Goal: Information Seeking & Learning: Learn about a topic

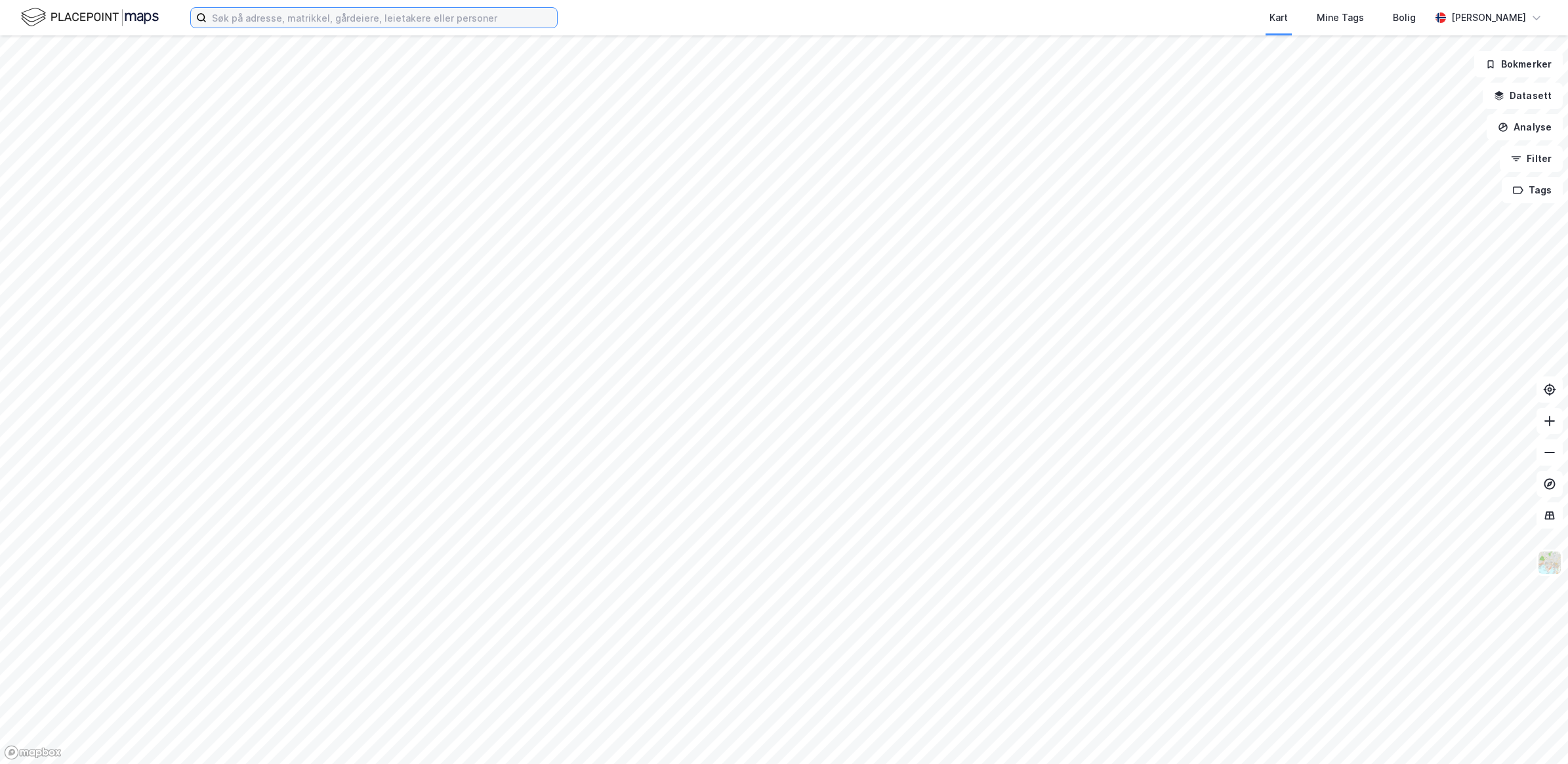
click at [263, 13] on input at bounding box center [382, 17] width 351 height 19
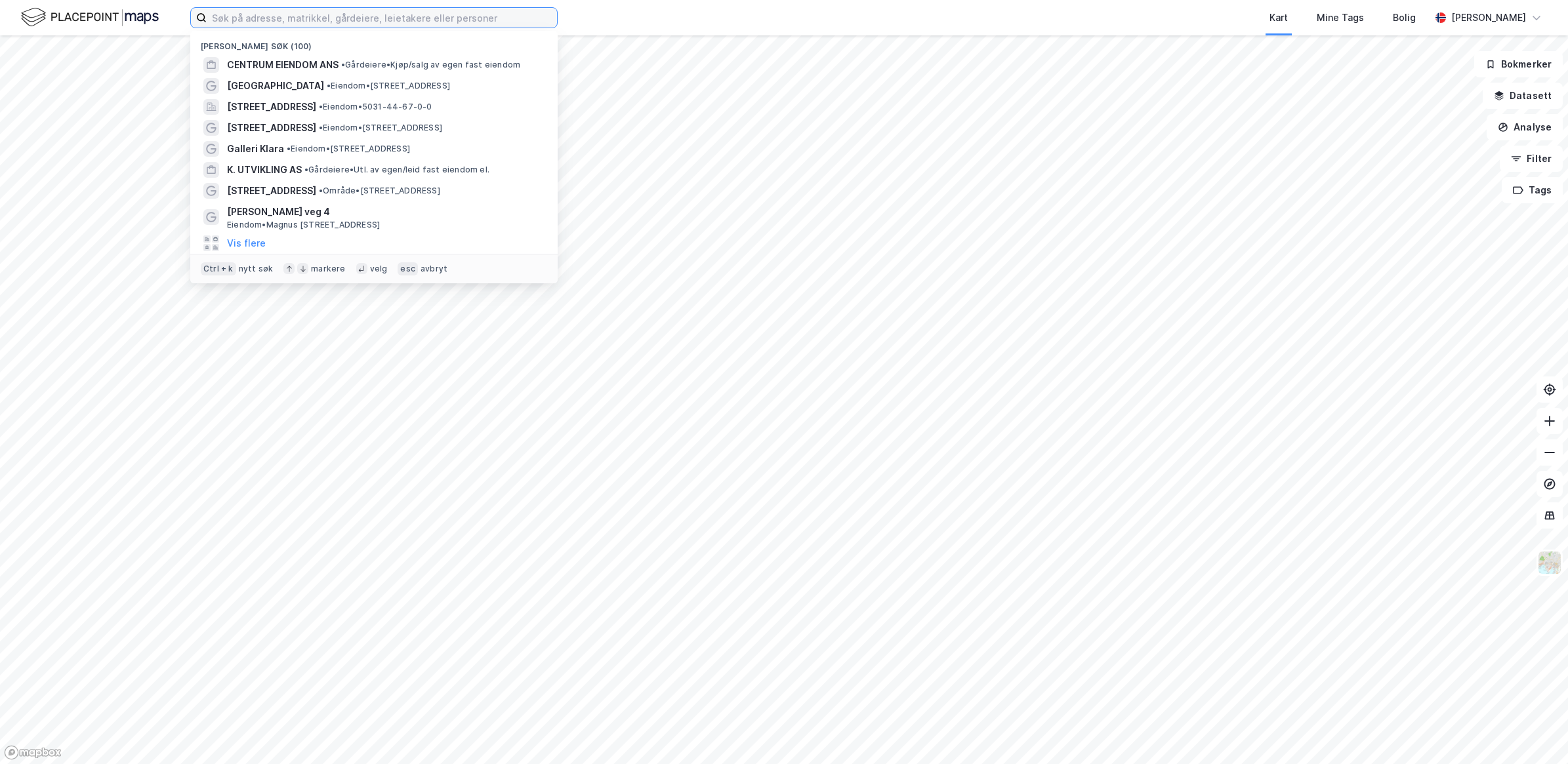
paste input "[STREET_ADDRESS]."
click at [258, 13] on input "[STREET_ADDRESS]." at bounding box center [373, 17] width 335 height 19
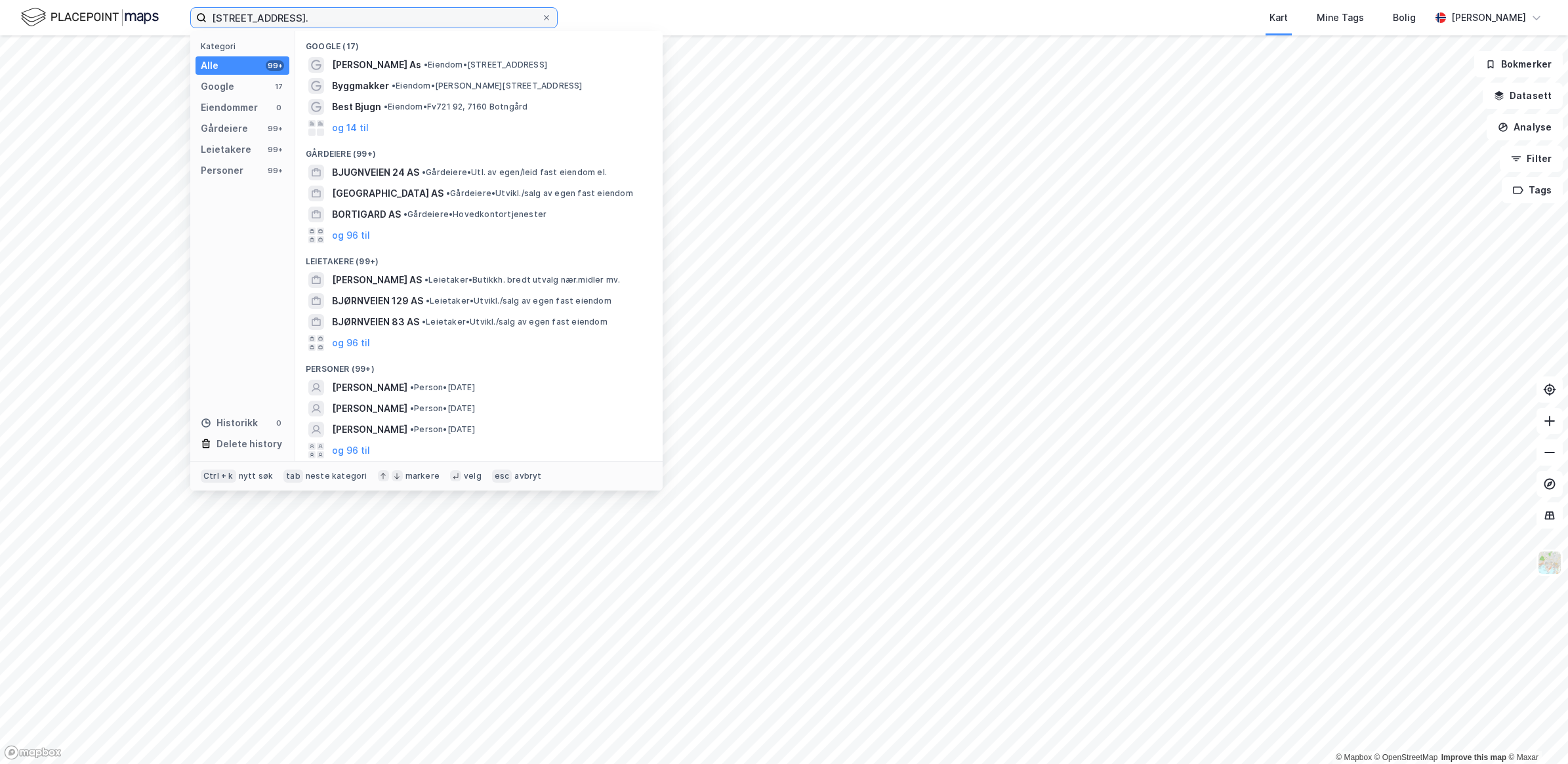
drag, startPoint x: 290, startPoint y: 15, endPoint x: 490, endPoint y: 24, distance: 200.2
click at [490, 24] on input "[STREET_ADDRESS]." at bounding box center [373, 17] width 335 height 19
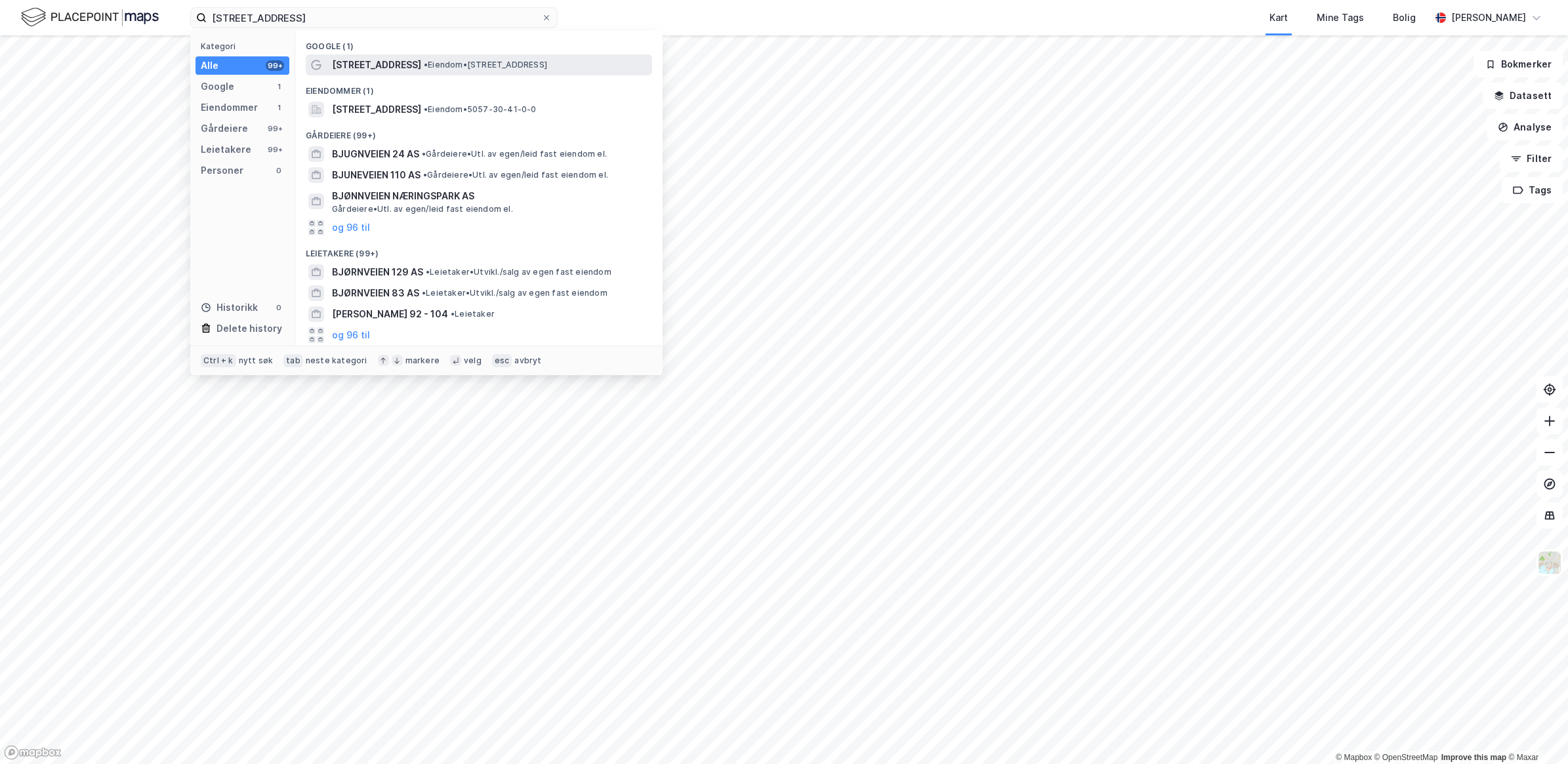
click at [368, 65] on span "[STREET_ADDRESS]" at bounding box center [377, 65] width 89 height 16
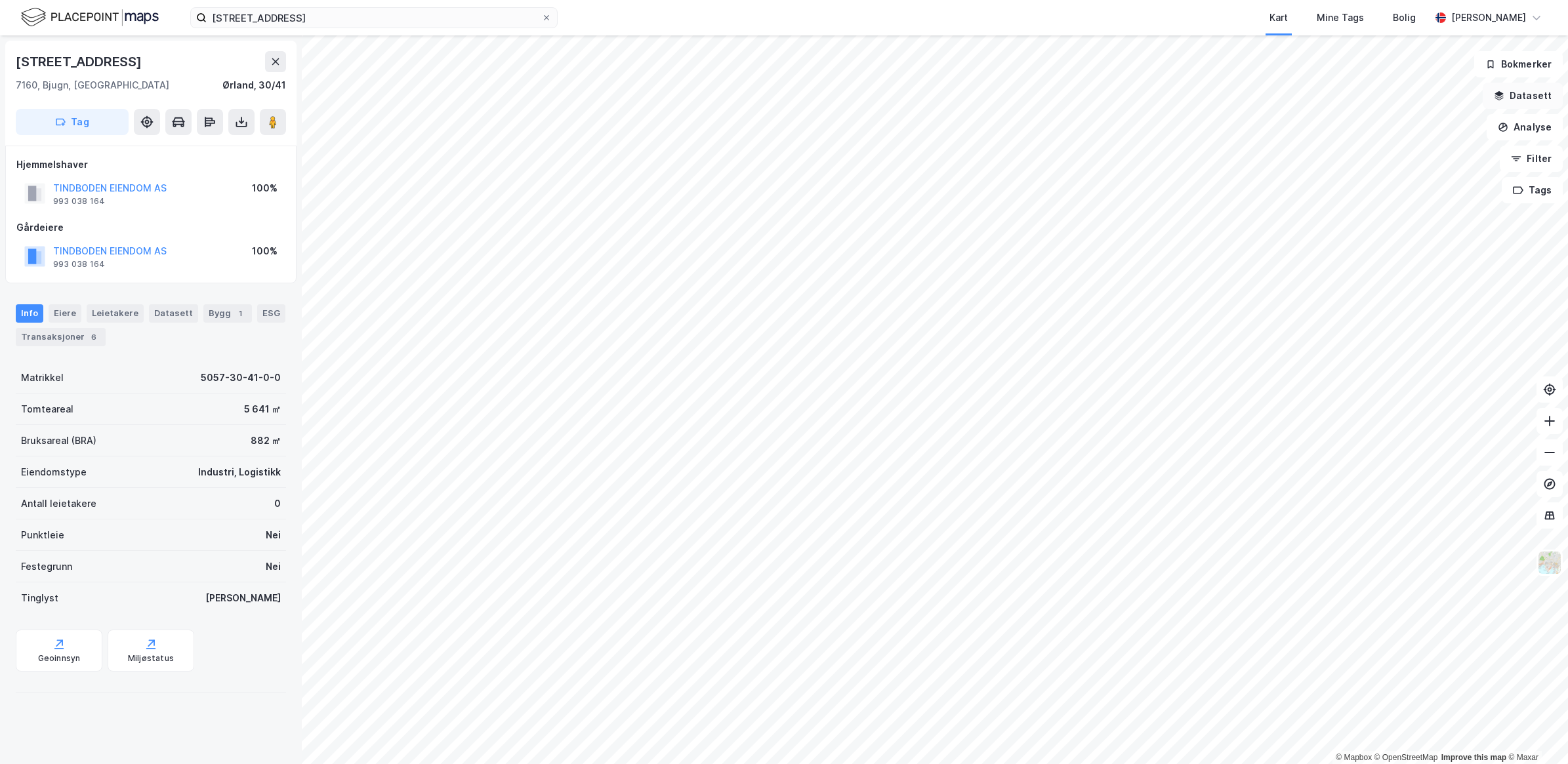
click at [1542, 89] on button "Datasett" at bounding box center [1522, 96] width 80 height 26
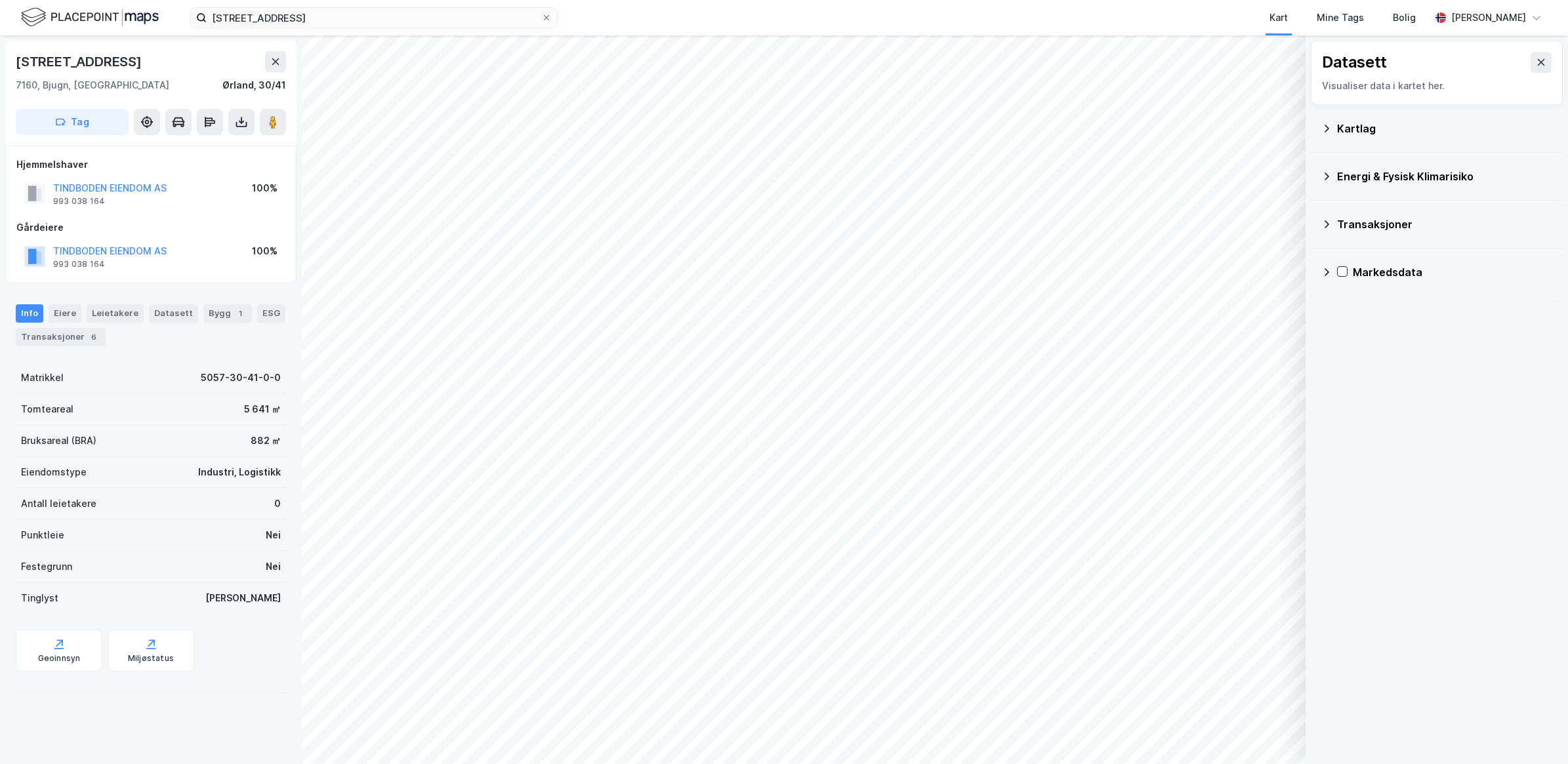
click at [1324, 133] on icon at bounding box center [1326, 128] width 11 height 11
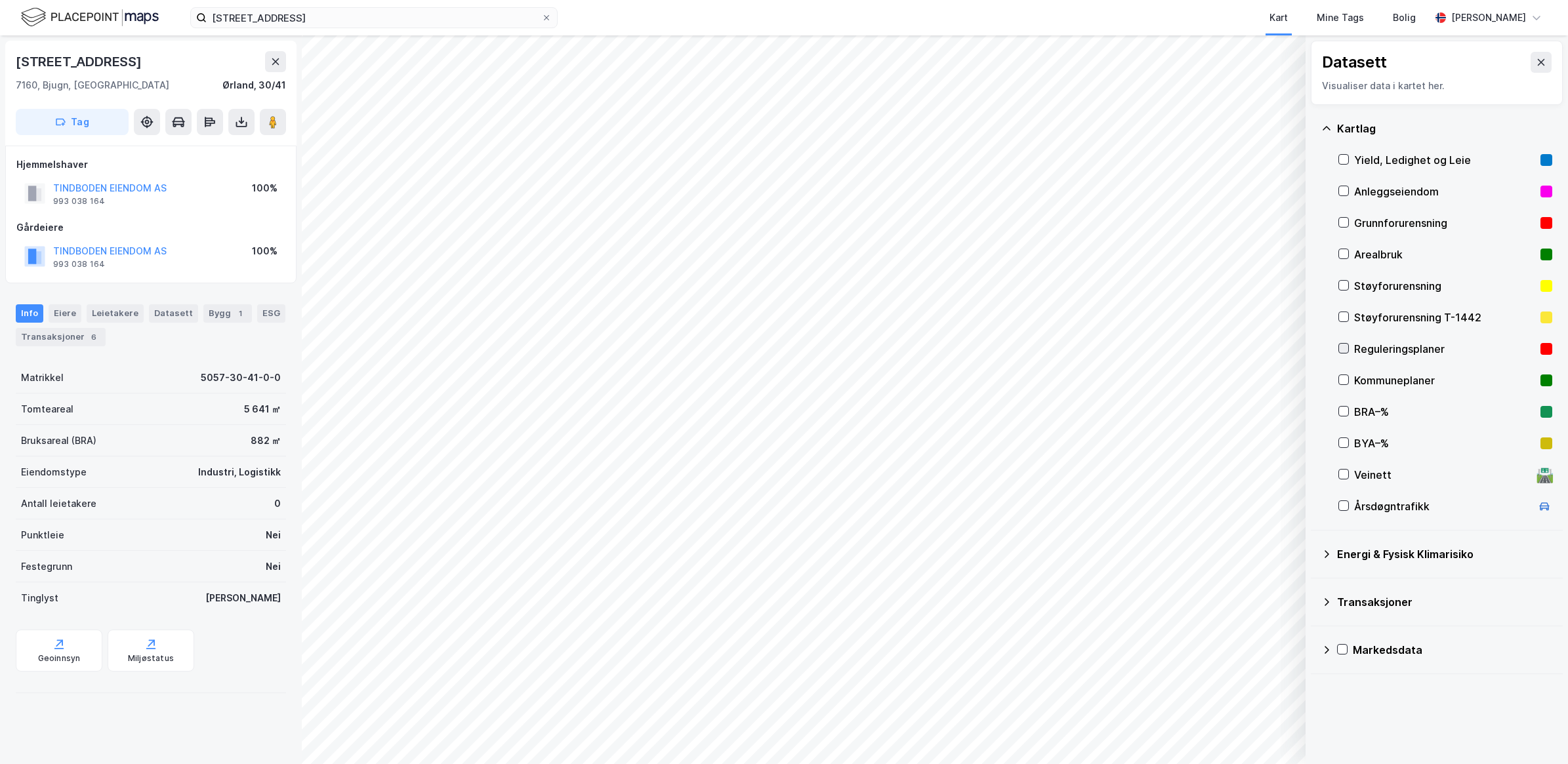
click at [1345, 352] on icon at bounding box center [1343, 348] width 9 height 9
click at [1347, 346] on icon at bounding box center [1343, 348] width 9 height 9
click at [1340, 377] on icon at bounding box center [1343, 379] width 9 height 9
click at [1338, 381] on div at bounding box center [1343, 379] width 11 height 11
click at [279, 120] on button at bounding box center [273, 122] width 26 height 26
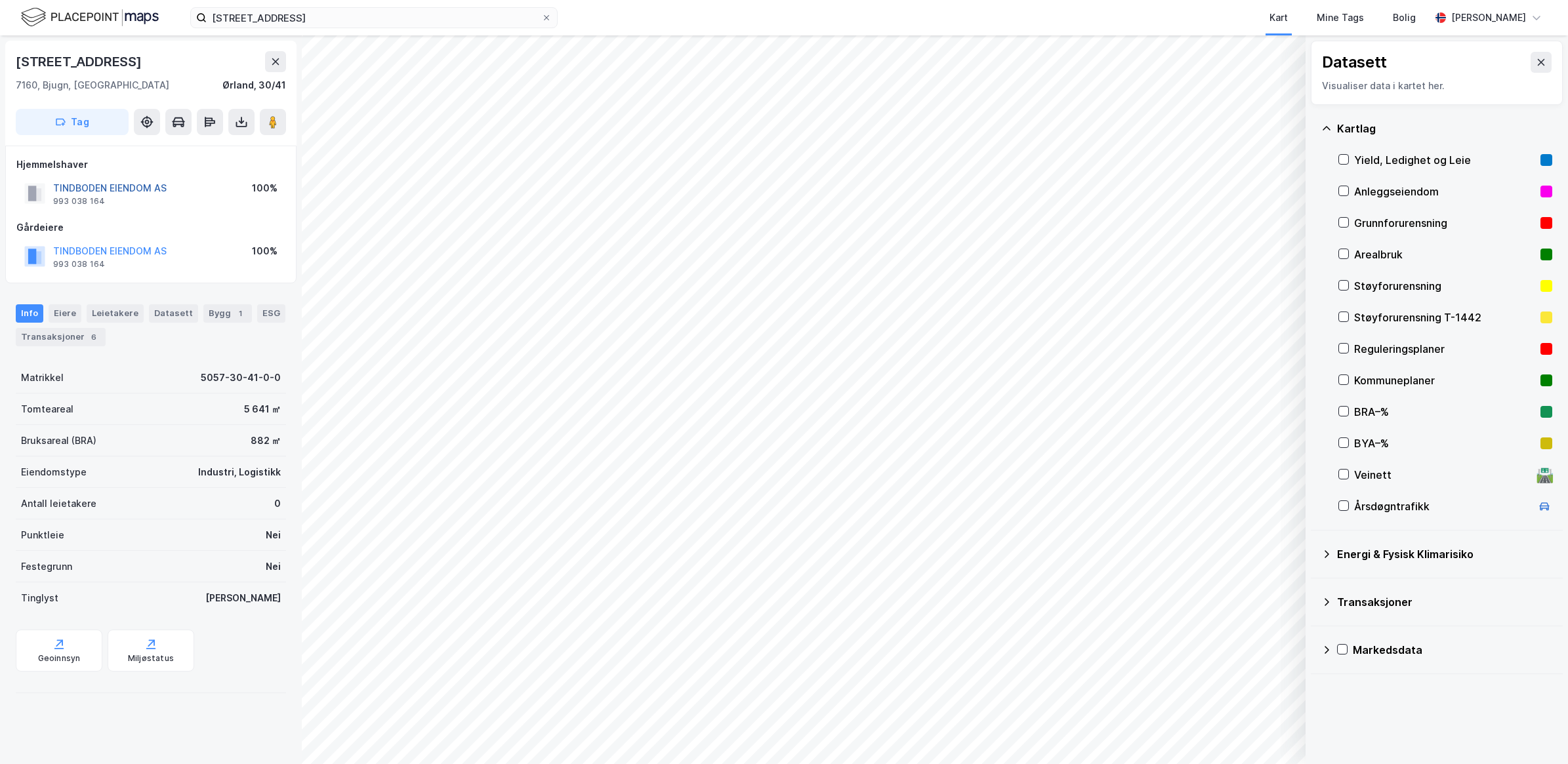
click at [0, 0] on button "TINDBODEN EIENDOM AS" at bounding box center [0, 0] width 0 height 0
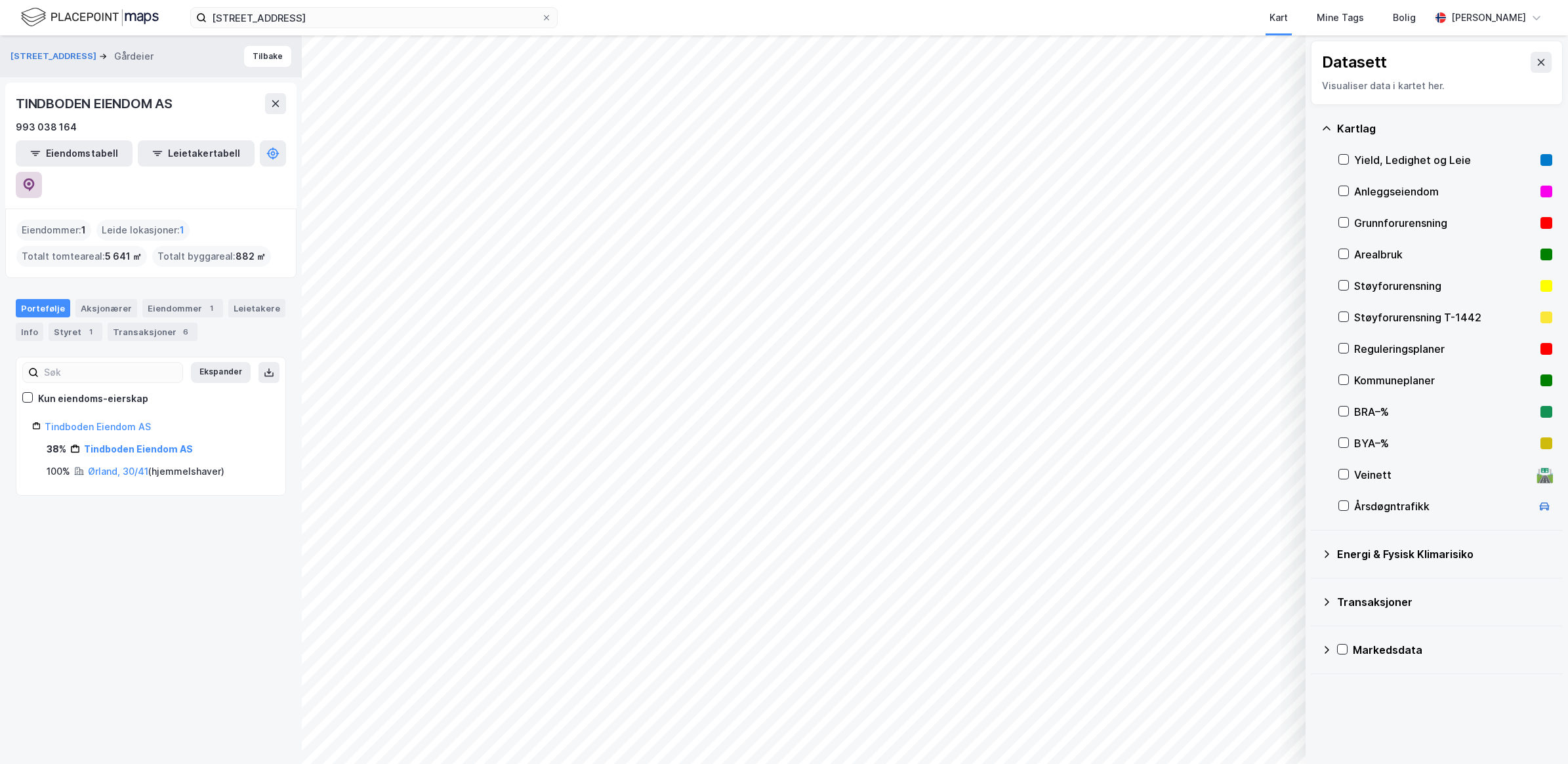
click at [34, 179] on icon at bounding box center [29, 185] width 11 height 13
click at [146, 323] on div "Transaksjoner 6" at bounding box center [152, 332] width 90 height 18
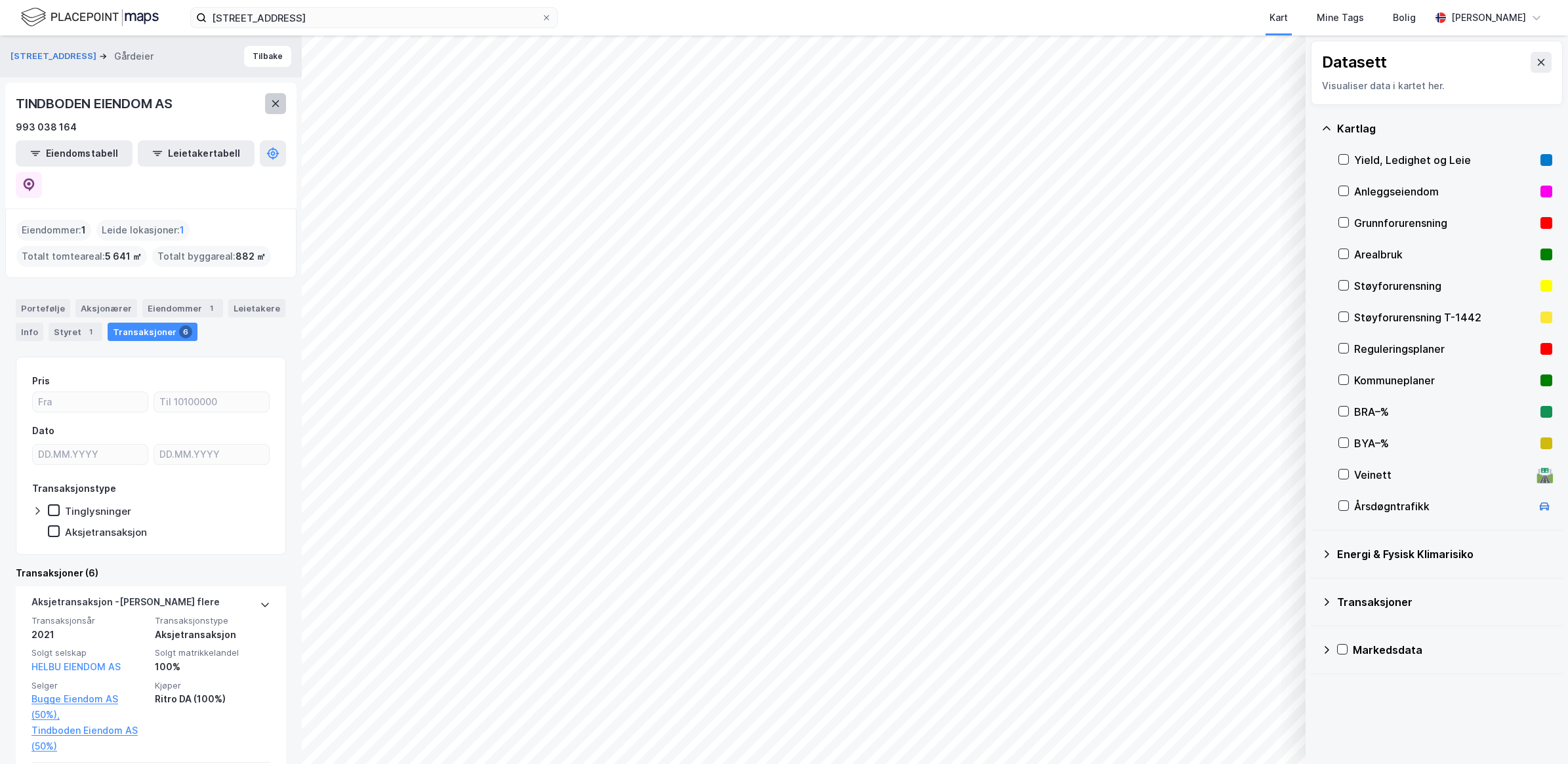
click at [275, 103] on icon at bounding box center [276, 104] width 8 height 7
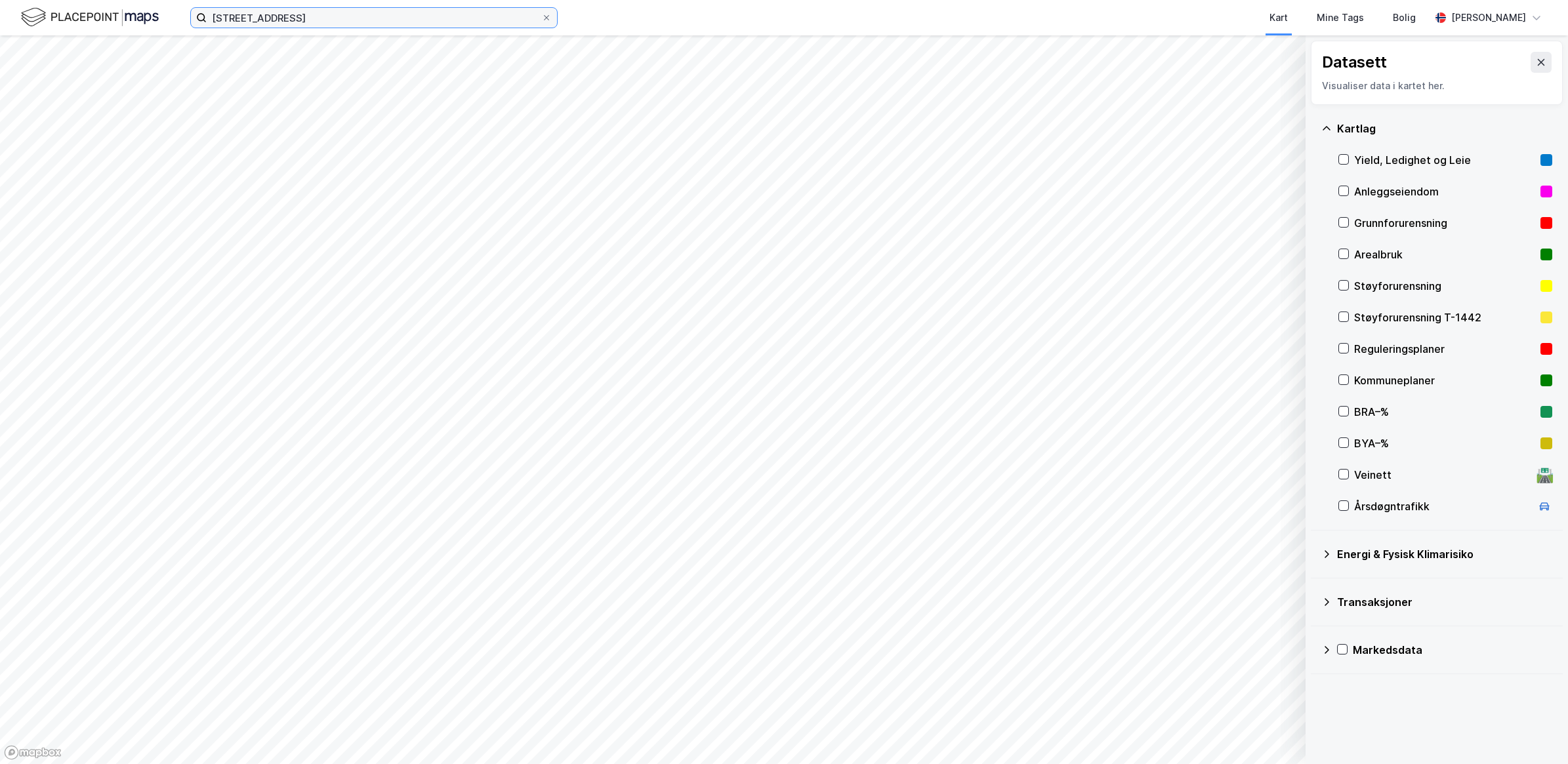
click at [294, 14] on input "[STREET_ADDRESS]" at bounding box center [373, 17] width 335 height 19
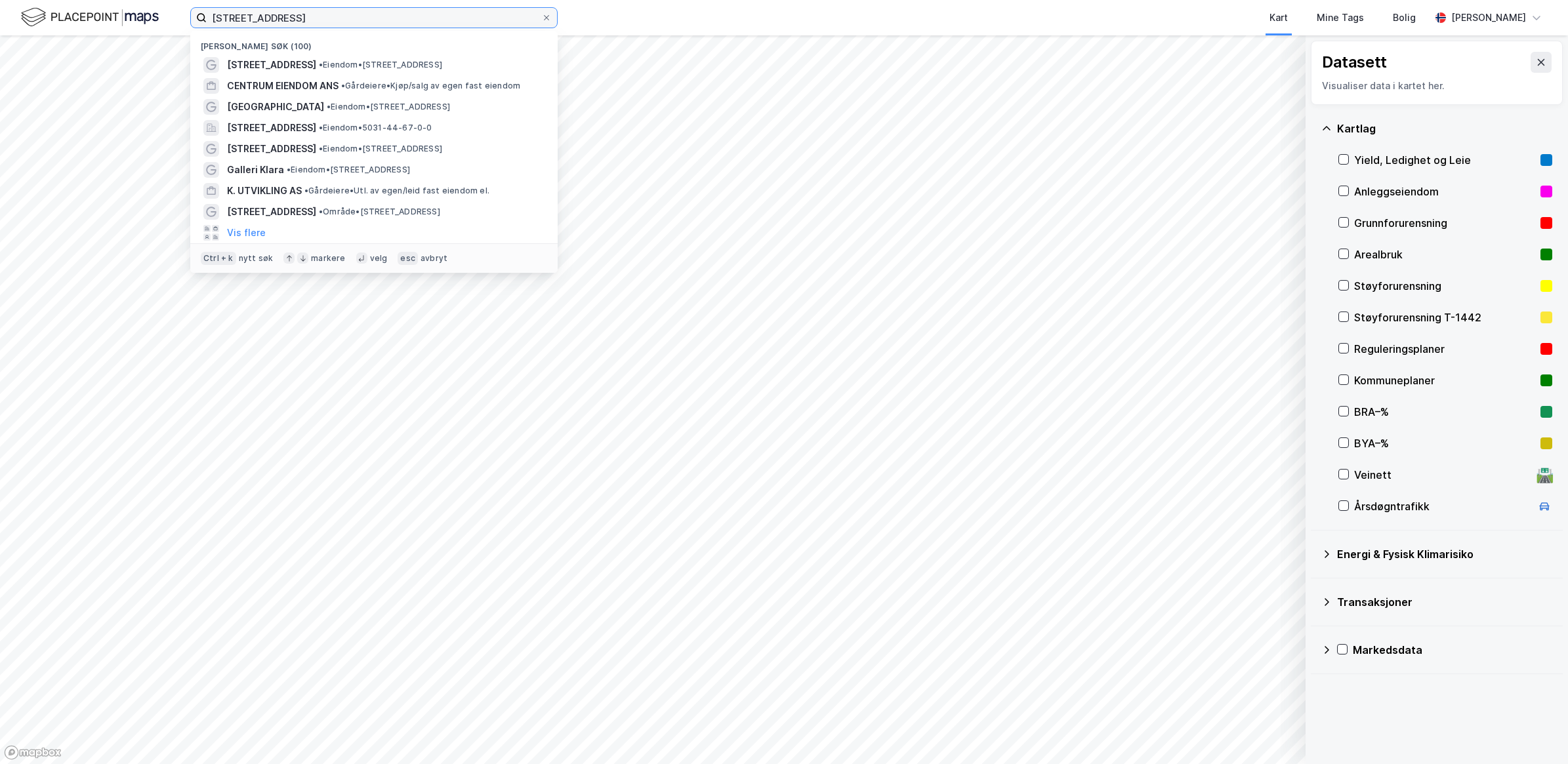
drag, startPoint x: 269, startPoint y: 13, endPoint x: 99, endPoint y: 10, distance: 170.0
click at [100, 10] on div "Bjugnveien 375 Nylige søk (100) Bjugnveien 375 • Eiendom • [STREET_ADDRESS] CEN…" at bounding box center [784, 18] width 1568 height 35
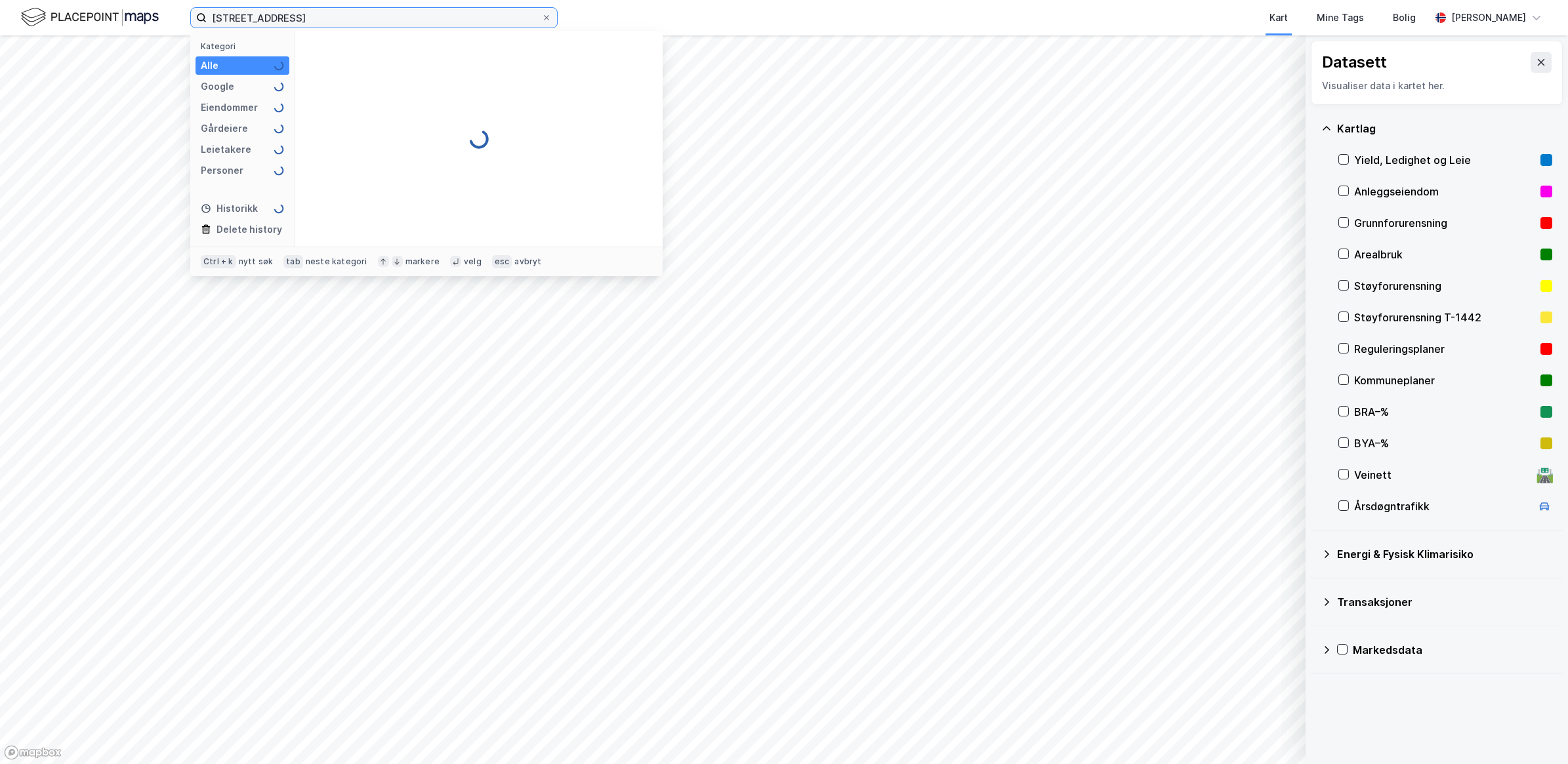
type input "[STREET_ADDRESS]"
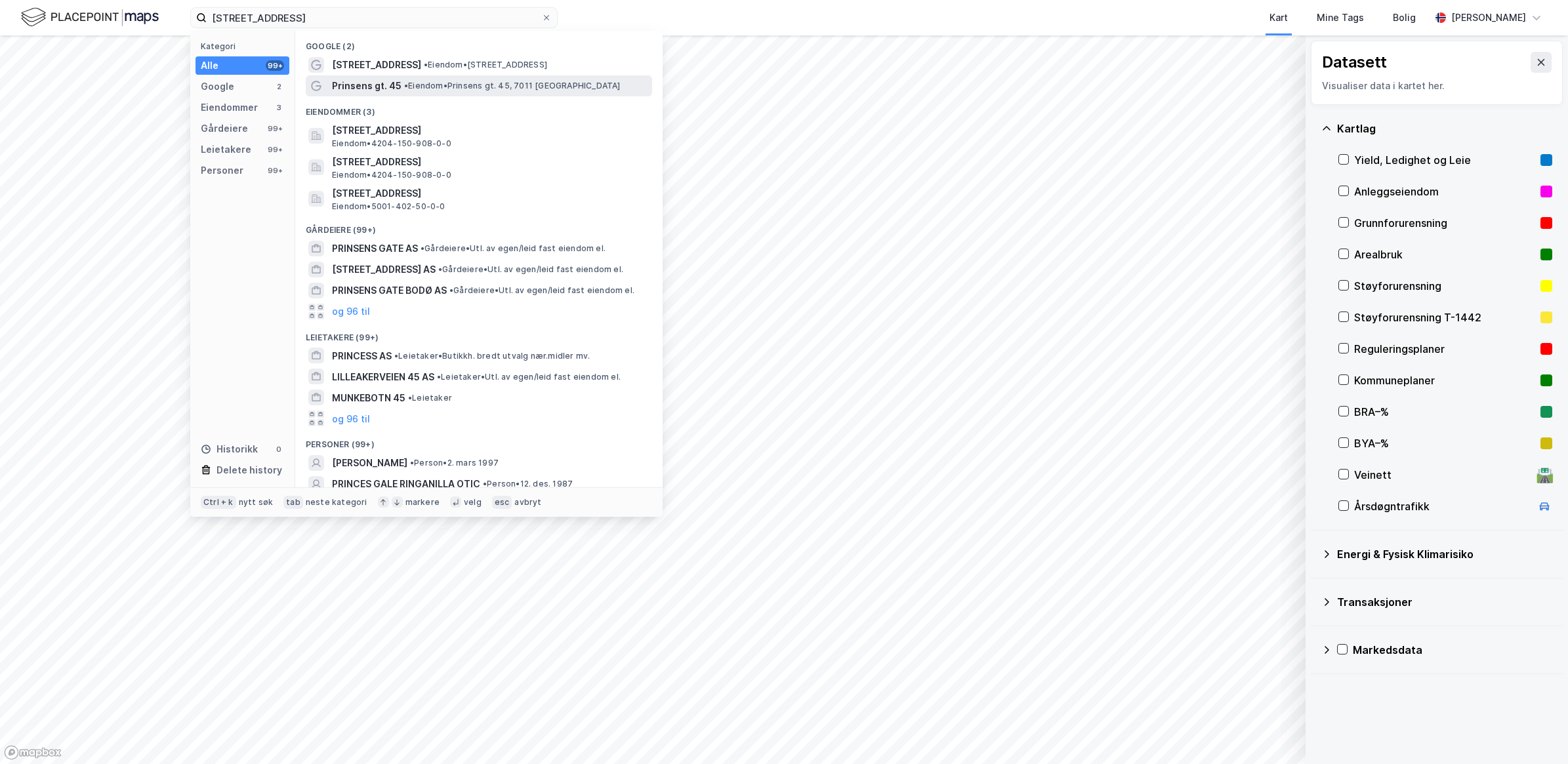
click at [404, 83] on span "•" at bounding box center [406, 86] width 4 height 10
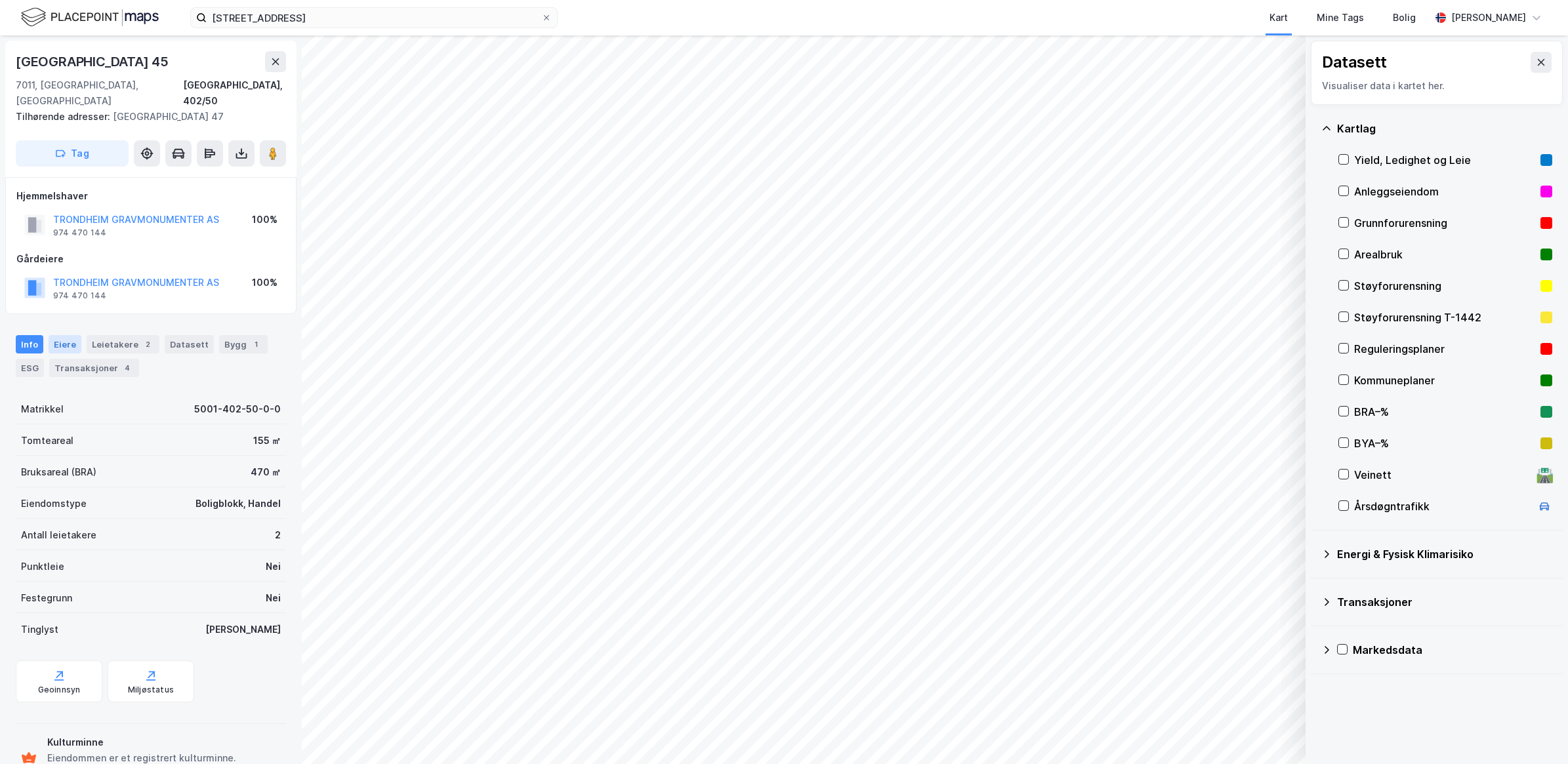
click at [65, 335] on div "Eiere" at bounding box center [65, 345] width 33 height 18
